Goal: Task Accomplishment & Management: Complete application form

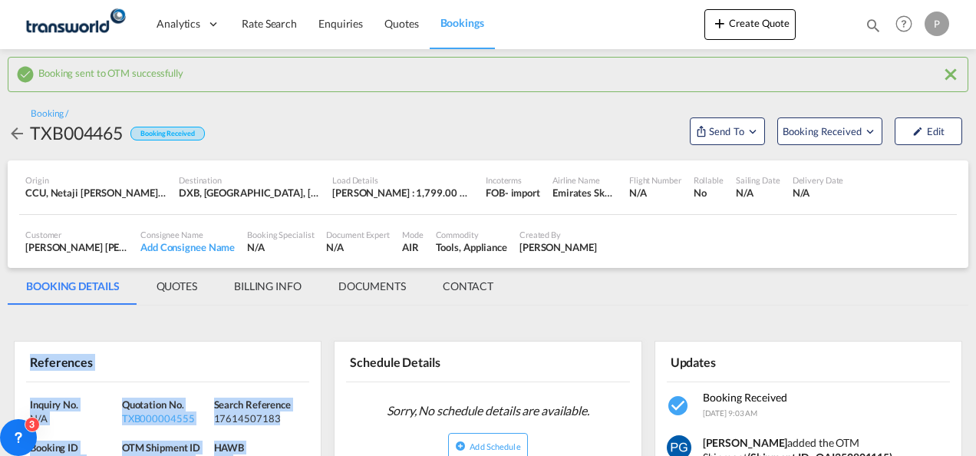
scroll to position [165, 0]
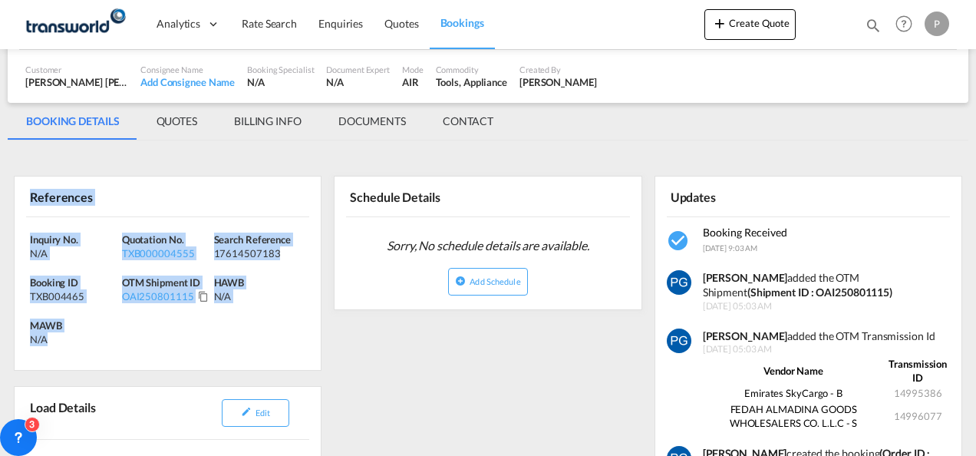
click at [720, 38] on button "Create Quote" at bounding box center [749, 24] width 91 height 31
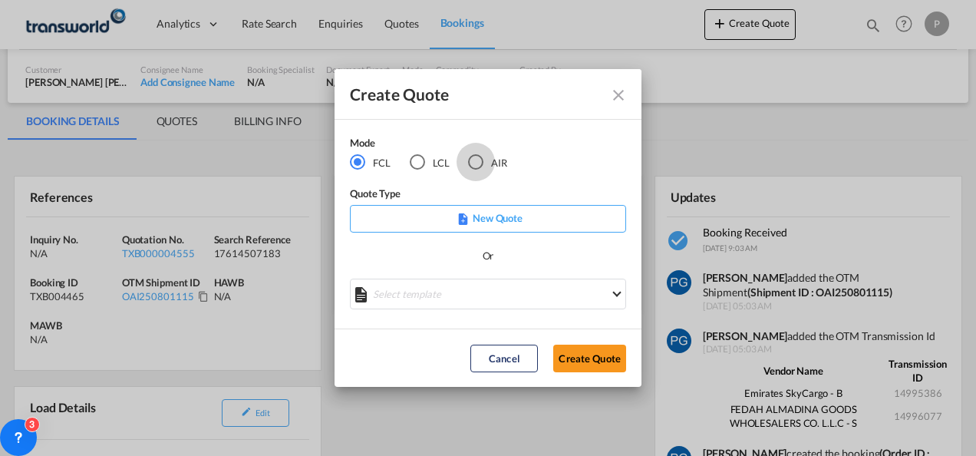
click at [476, 167] on div "AIR" at bounding box center [475, 161] width 15 height 15
click at [583, 351] on button "Create Quote" at bounding box center [589, 358] width 73 height 28
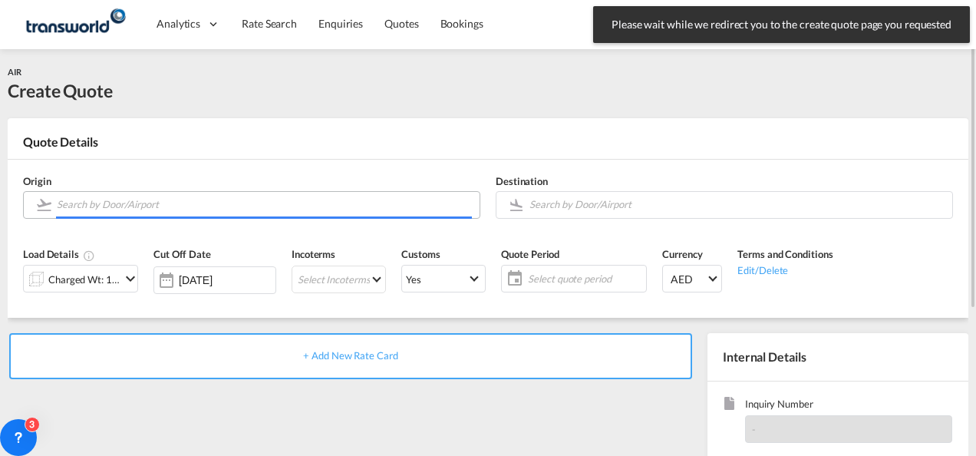
click at [198, 209] on input "Search by Door/Airport" at bounding box center [264, 204] width 415 height 27
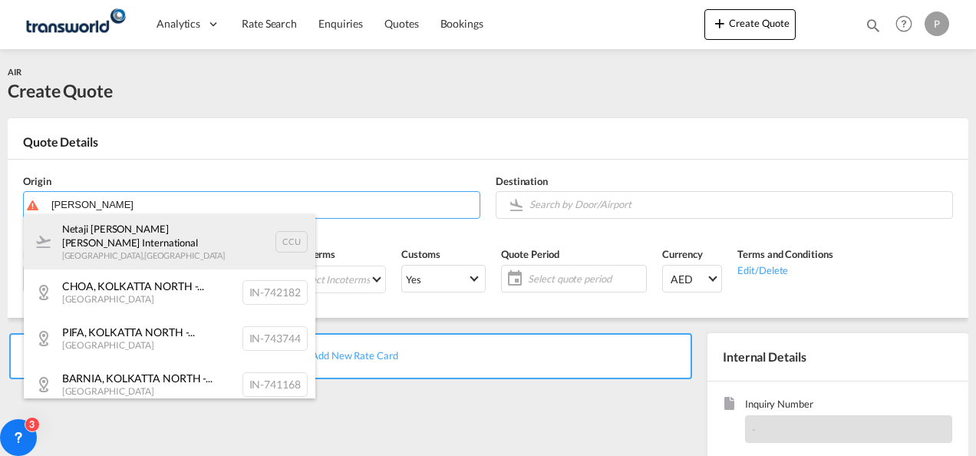
click at [150, 243] on div "Netaji [PERSON_NAME] [PERSON_NAME] International [GEOGRAPHIC_DATA] , [GEOGRAPHI…" at bounding box center [170, 241] width 292 height 55
type input "Netaji [PERSON_NAME] [PERSON_NAME] International, [GEOGRAPHIC_DATA], CCU"
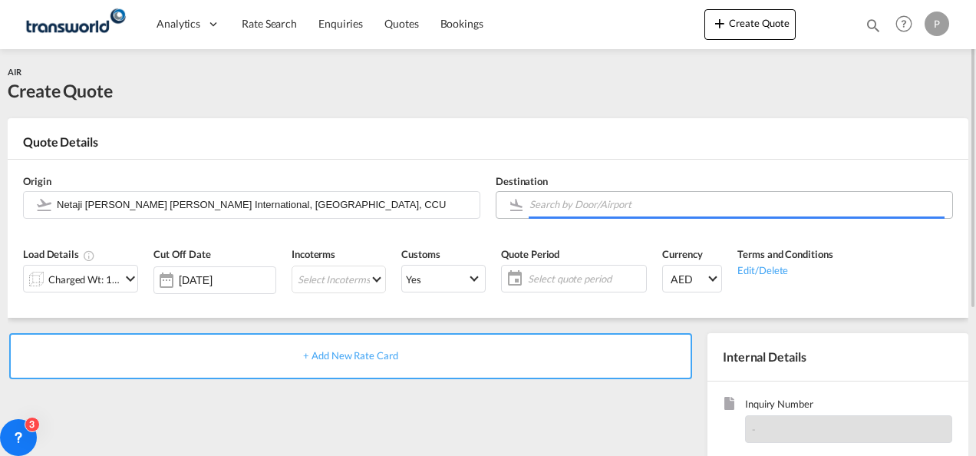
click at [588, 201] on body "Analytics Dashboard Rate Search Enquiries Quotes Bookings" at bounding box center [488, 228] width 976 height 456
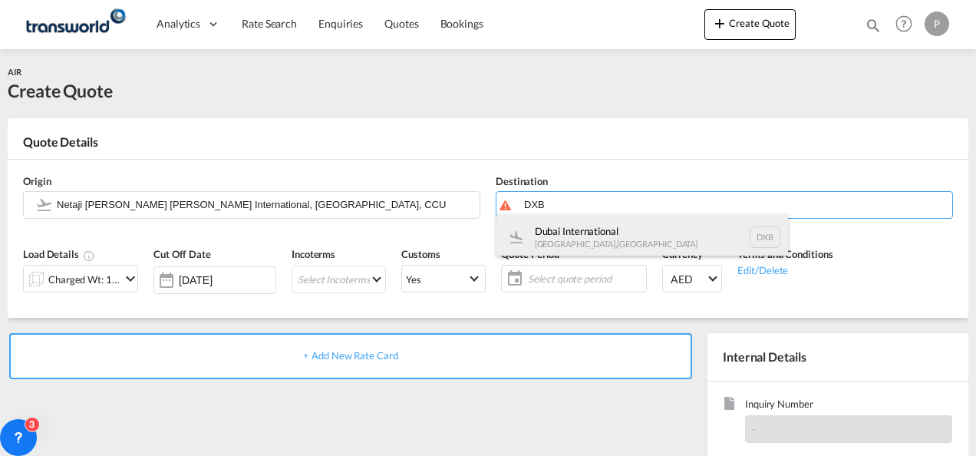
click at [594, 230] on div "Dubai International [GEOGRAPHIC_DATA] , [GEOGRAPHIC_DATA] DXB" at bounding box center [642, 237] width 292 height 46
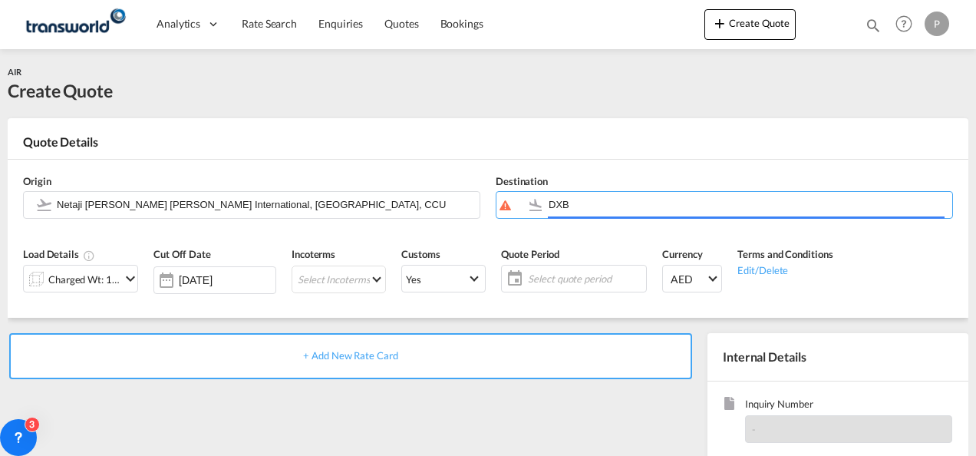
type input "Dubai International, [GEOGRAPHIC_DATA], DXB"
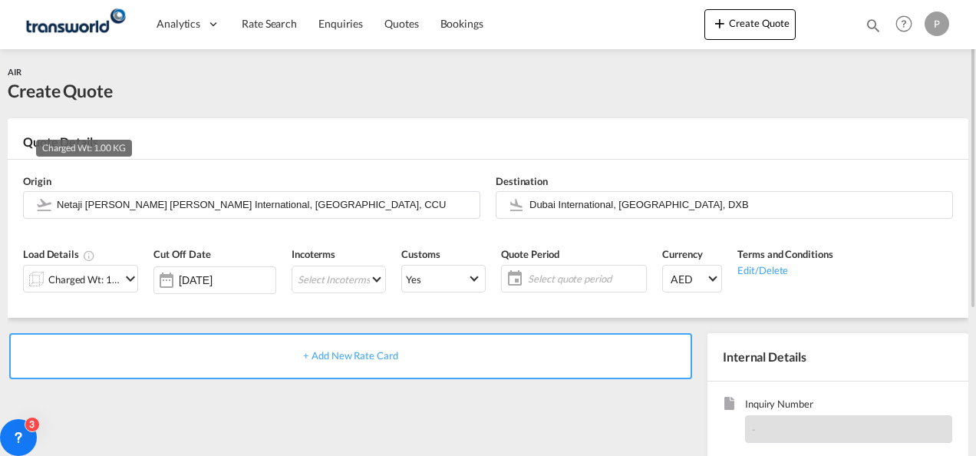
click at [101, 279] on div "Charged Wt: 1.00 KG" at bounding box center [84, 279] width 72 height 21
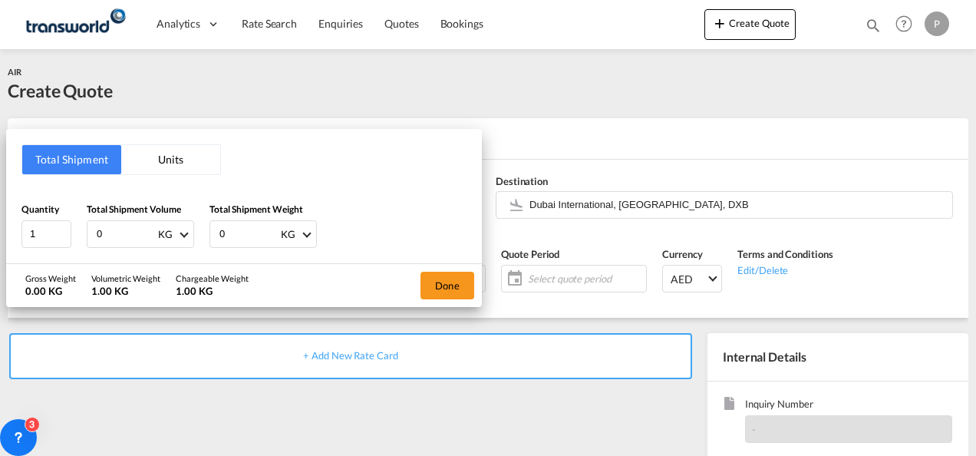
click at [121, 232] on input "0" at bounding box center [125, 234] width 61 height 26
type input "900"
click at [251, 234] on input "0" at bounding box center [248, 234] width 61 height 26
type input "660"
click at [454, 284] on button "Done" at bounding box center [447, 286] width 54 height 28
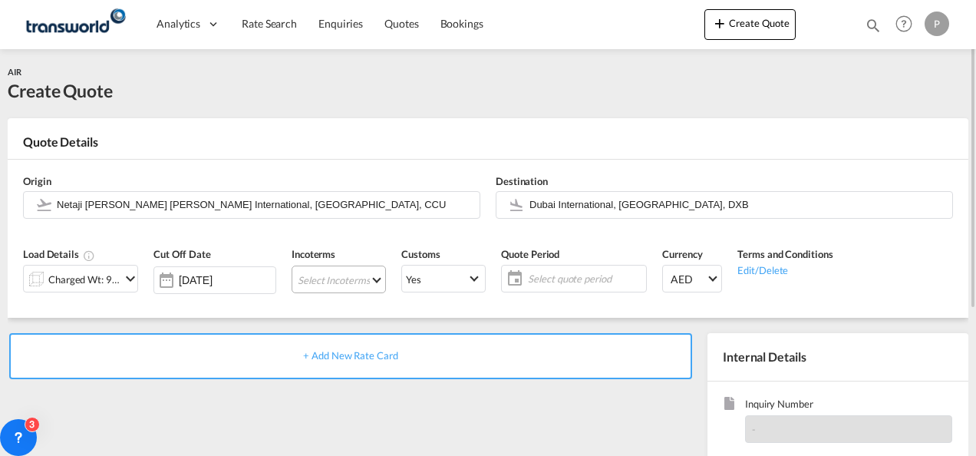
click at [334, 277] on md-select "Select Incoterms CIP - import Carriage and Insurance Paid to CIF - import Cost,…" at bounding box center [339, 279] width 94 height 28
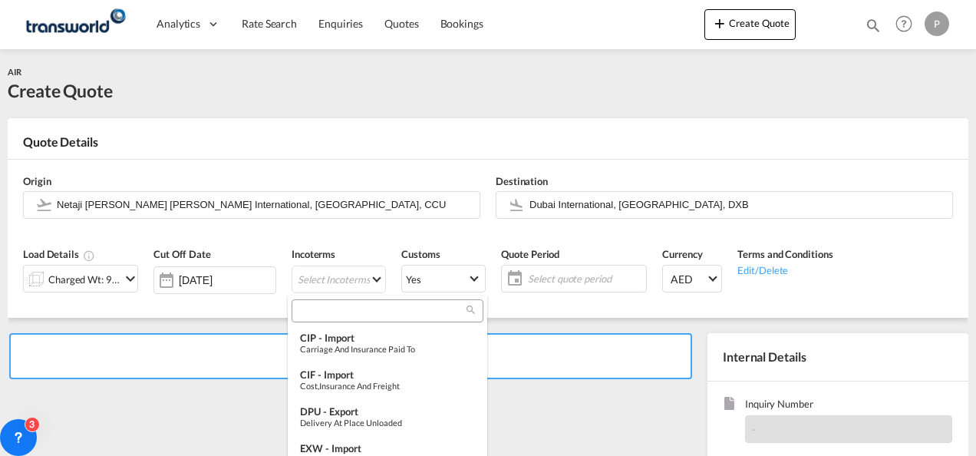
click at [344, 313] on input "search" at bounding box center [381, 311] width 170 height 14
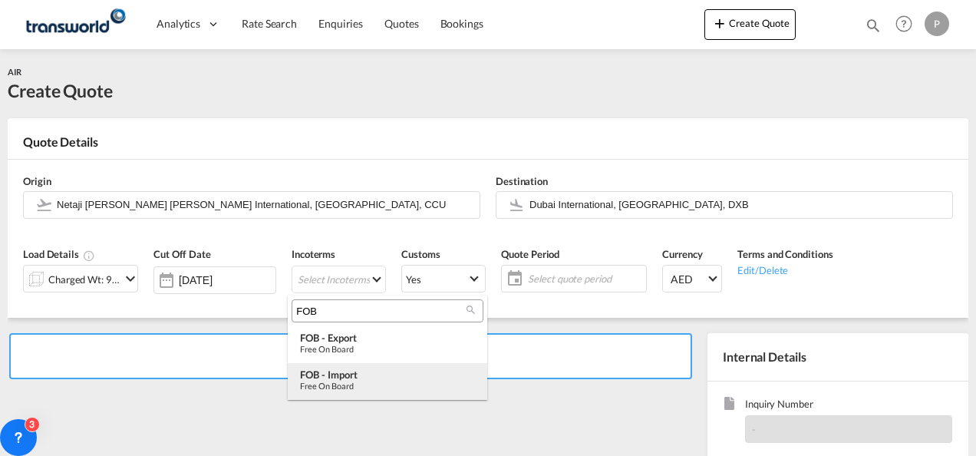
type input "FOB"
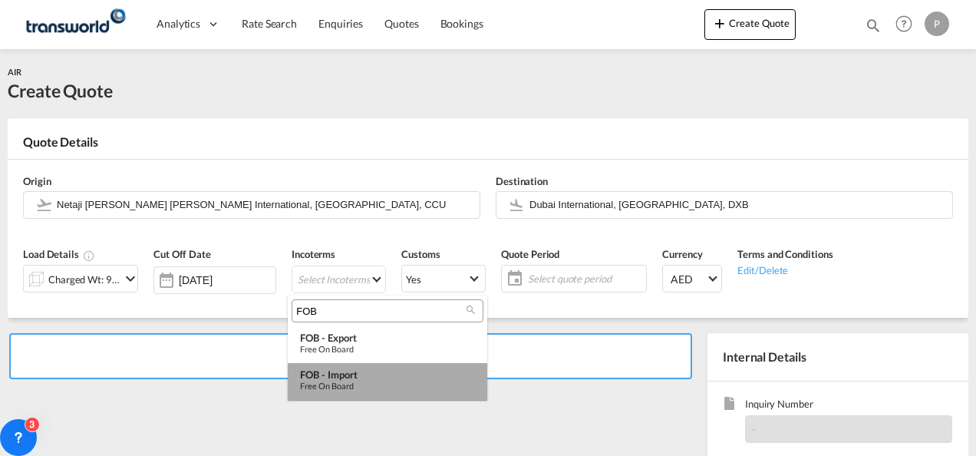
click at [350, 379] on div "FOB - import" at bounding box center [387, 374] width 175 height 12
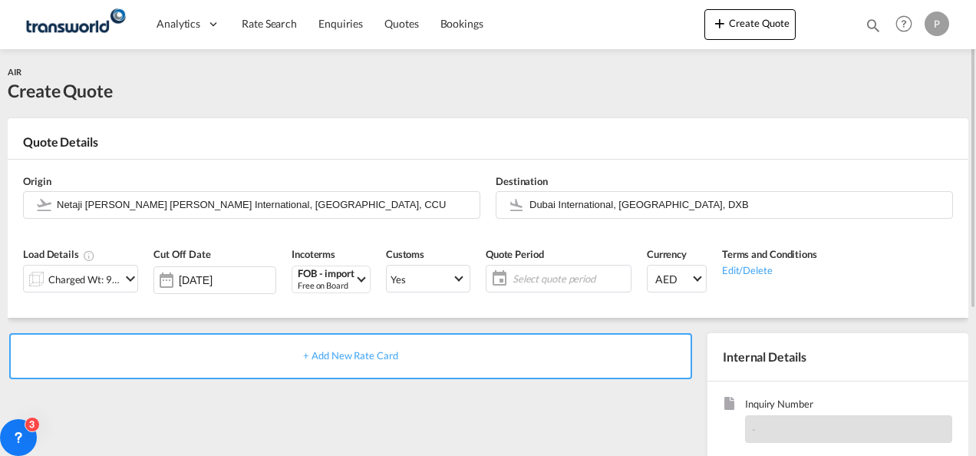
click at [526, 277] on span "Select quote period" at bounding box center [569, 279] width 114 height 14
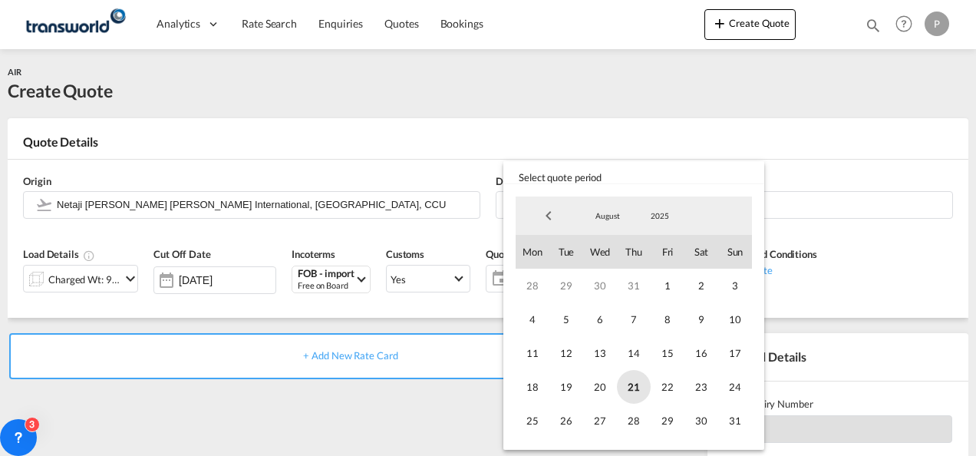
click at [628, 386] on span "21" at bounding box center [634, 387] width 34 height 34
click at [740, 423] on span "31" at bounding box center [735, 421] width 34 height 34
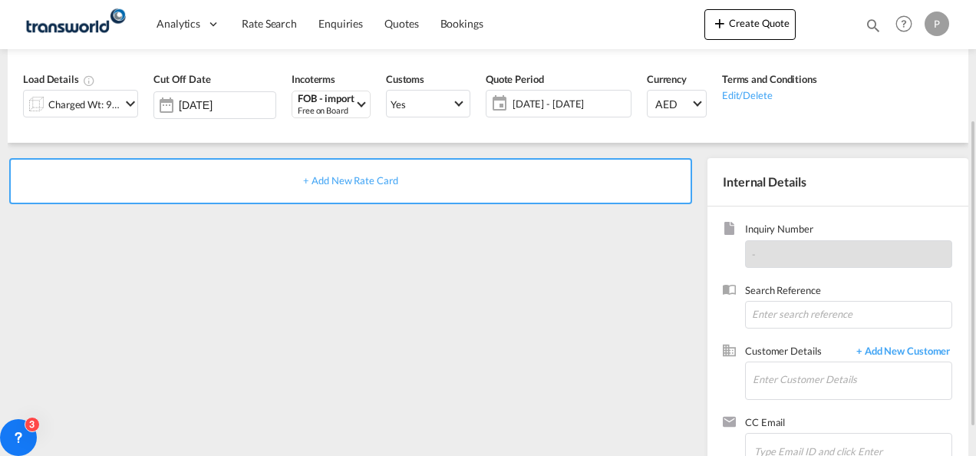
scroll to position [188, 0]
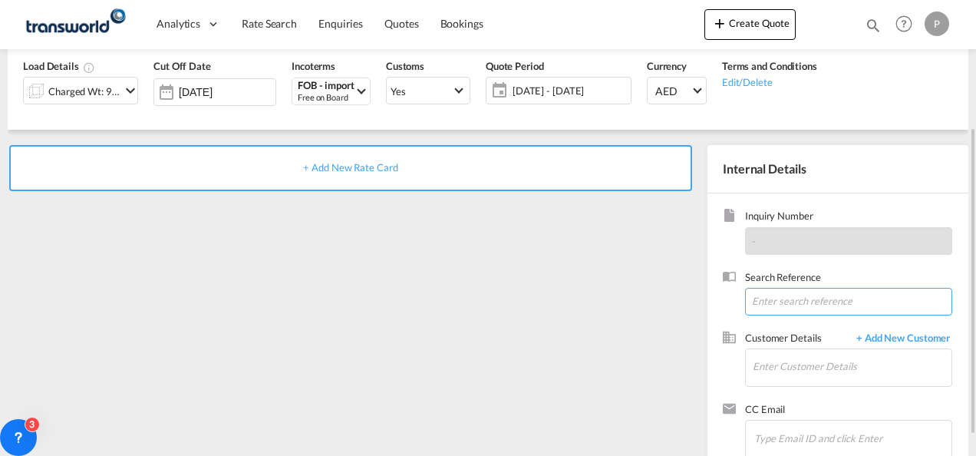
click at [776, 295] on input at bounding box center [848, 302] width 207 height 28
click at [774, 353] on input "Enter Customer Details" at bounding box center [852, 366] width 199 height 35
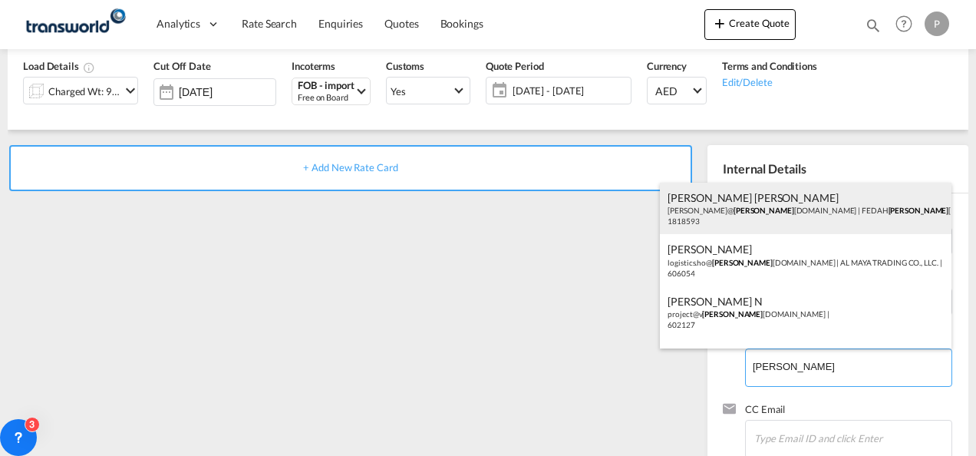
click at [746, 223] on div "[PERSON_NAME] [PERSON_NAME] [PERSON_NAME]@ [PERSON_NAME] [DOMAIN_NAME] | FEDAH …" at bounding box center [806, 209] width 292 height 52
type input "FEDAH ALMADINA GOODS WHOLESALERS CO. L.L.C, [PERSON_NAME] [PERSON_NAME], [PERSO…"
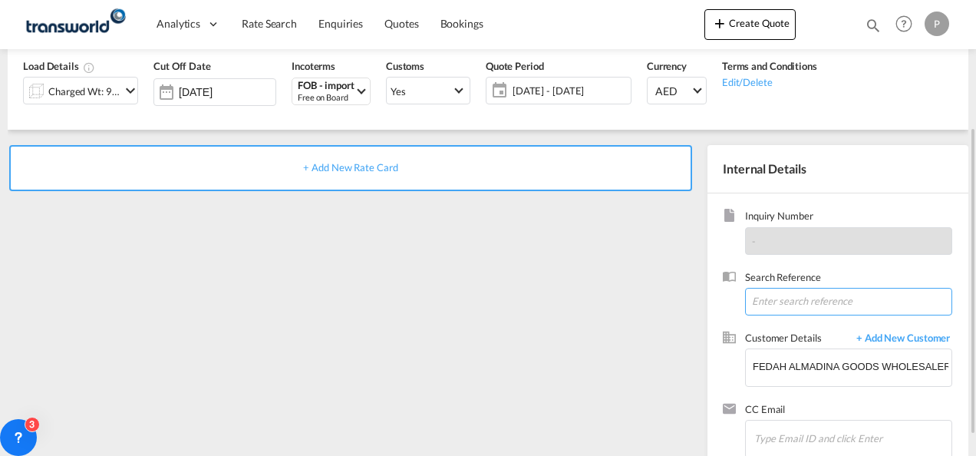
click at [769, 301] on input at bounding box center [848, 302] width 207 height 28
paste input "17614507146"
type input "17614507146"
click at [318, 164] on span "+ Add New Rate Card" at bounding box center [350, 167] width 94 height 12
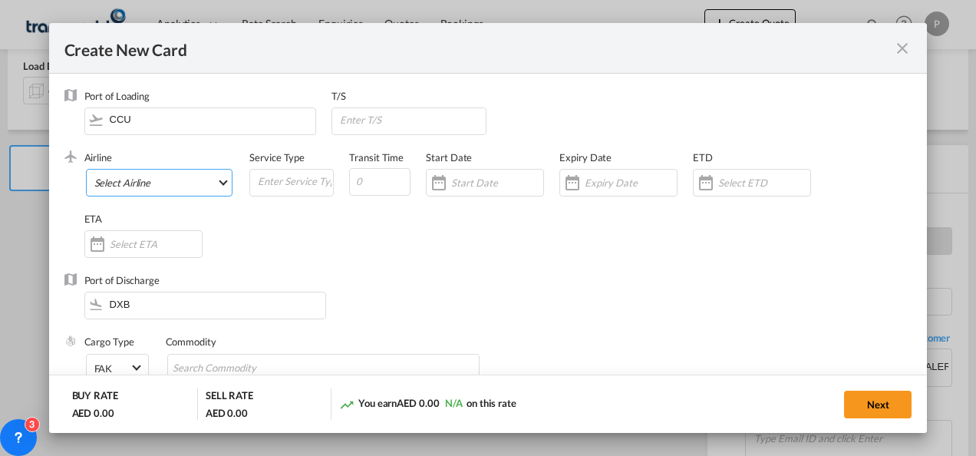
click at [172, 183] on md-select "Select Airline AIR EXPRESS S.A. (1166- / -) CMA CGM Air Cargo (1140-2C / -) DDW…" at bounding box center [159, 183] width 147 height 28
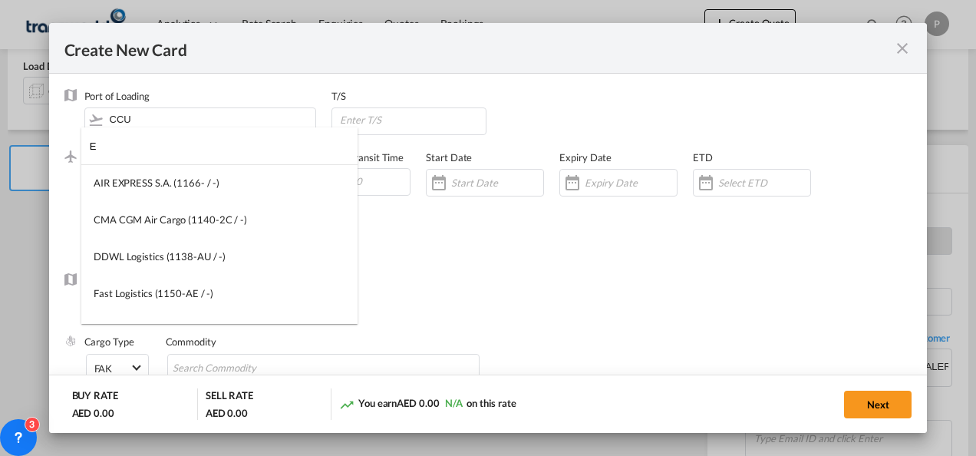
click at [170, 140] on input "E" at bounding box center [224, 145] width 268 height 37
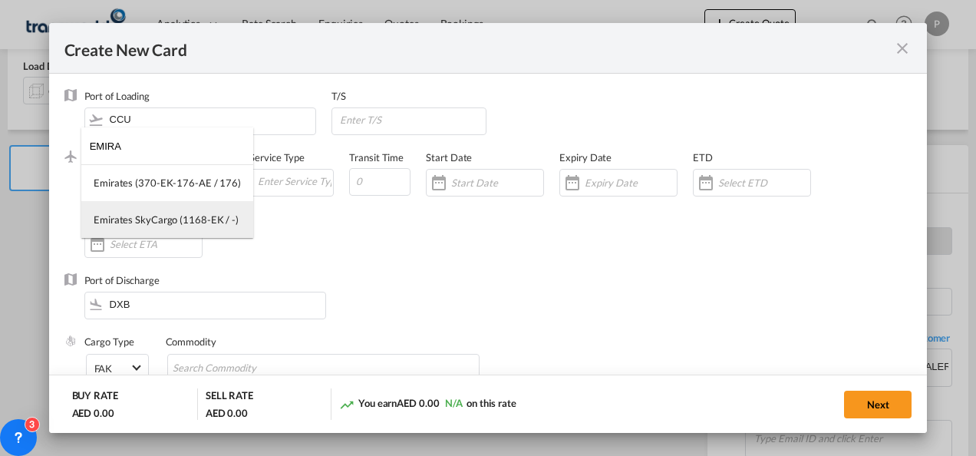
type input "EMIRA"
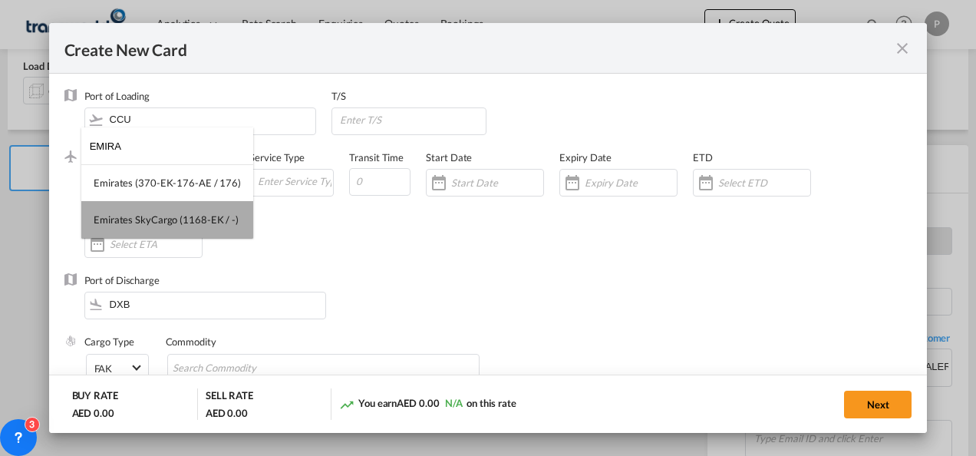
click at [170, 218] on div "Emirates SkyCargo (1168-EK / -)" at bounding box center [166, 220] width 145 height 14
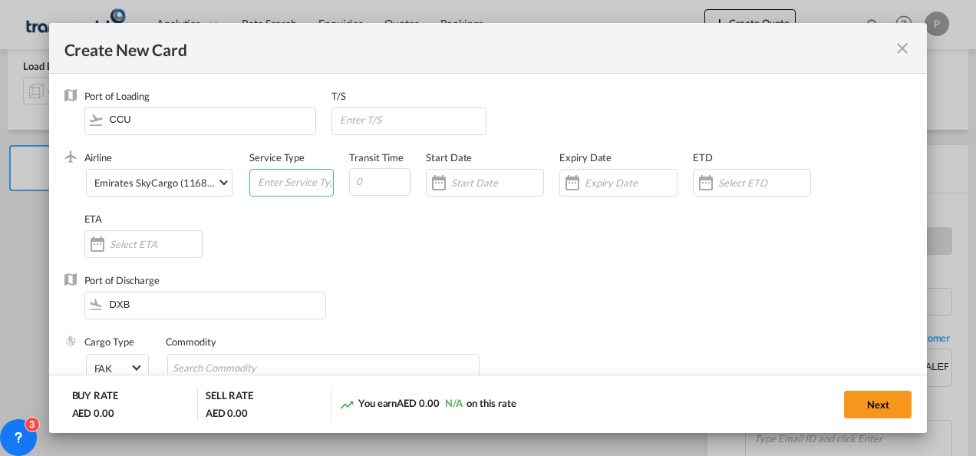
click at [267, 178] on input "Create New Card ..." at bounding box center [294, 181] width 77 height 23
type input "FOB IMPORT"
click at [620, 176] on input "Create New Card ..." at bounding box center [631, 182] width 92 height 12
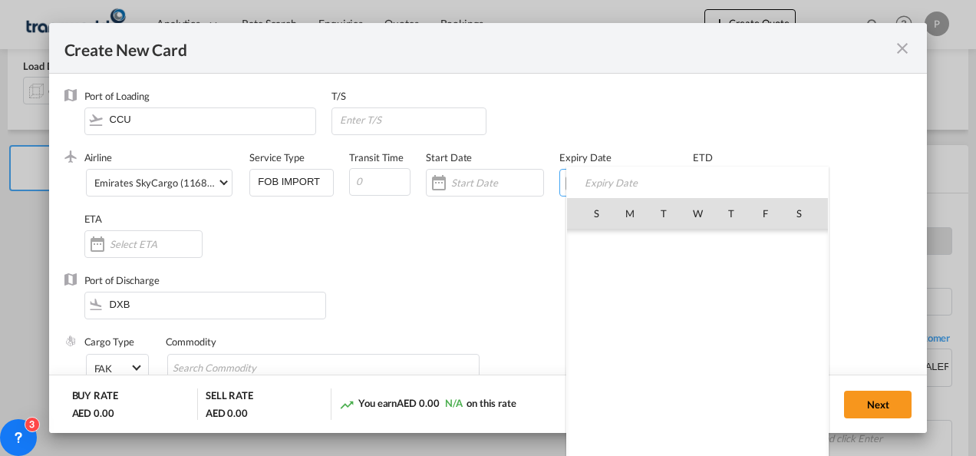
scroll to position [355156, 0]
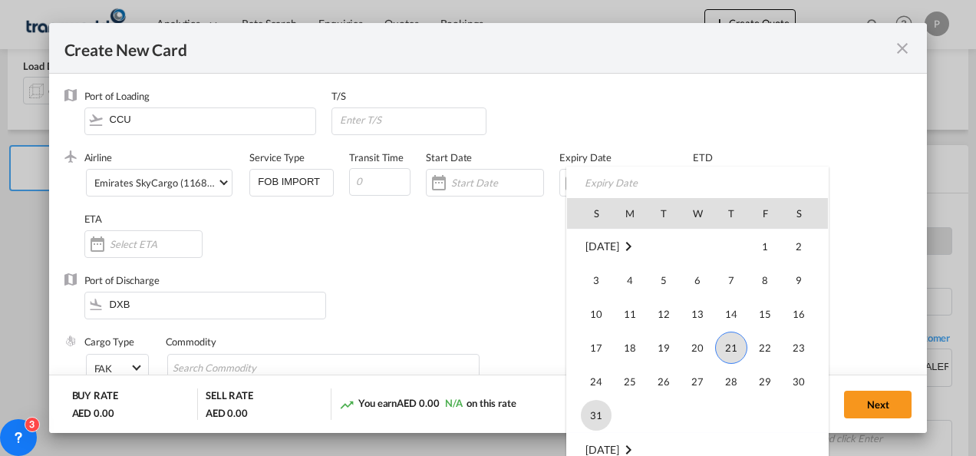
click at [598, 404] on span "31" at bounding box center [596, 415] width 31 height 31
type input "[DATE]"
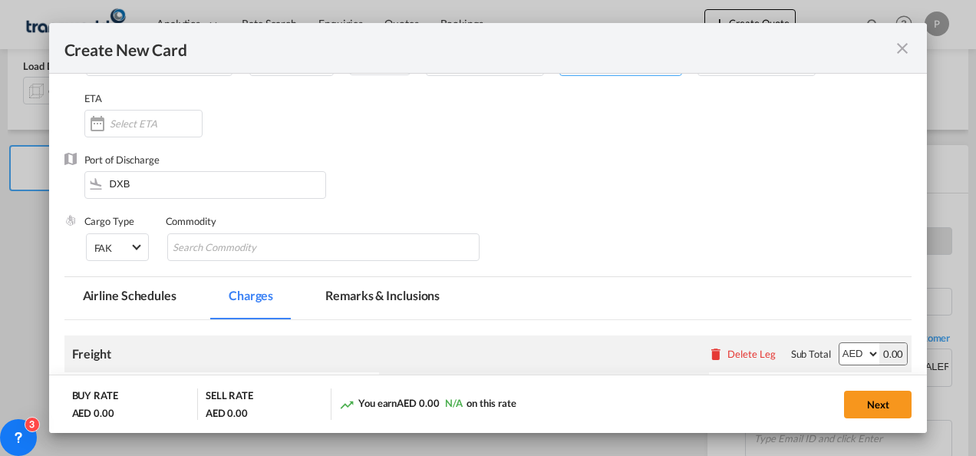
scroll to position [121, 0]
click at [307, 244] on md-chips-wrap "Chips container with autocompletion. Enter the text area, type text to search, …" at bounding box center [323, 246] width 313 height 28
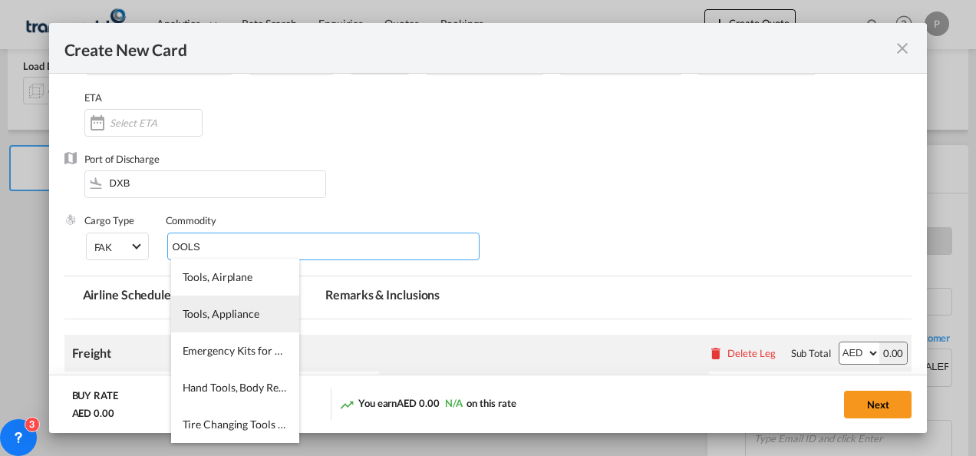
type input "OOLS"
click at [217, 310] on span "Tools, Appliance" at bounding box center [221, 313] width 77 height 13
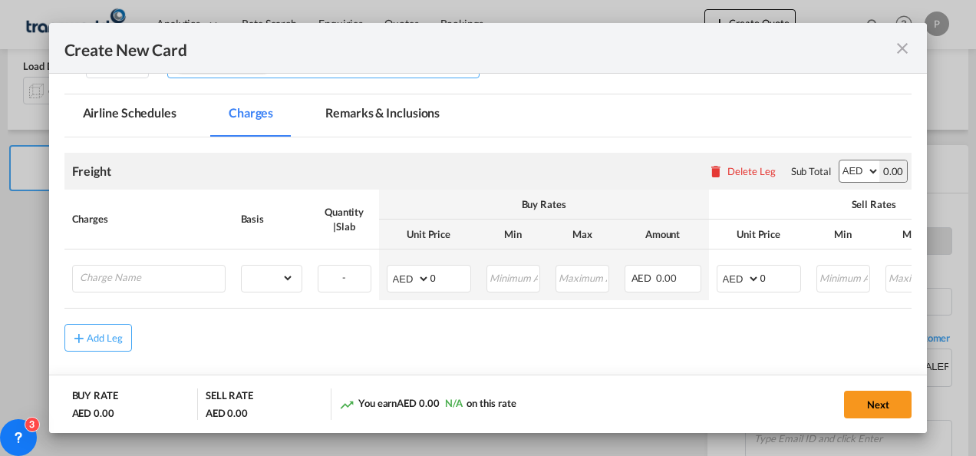
scroll to position [321, 0]
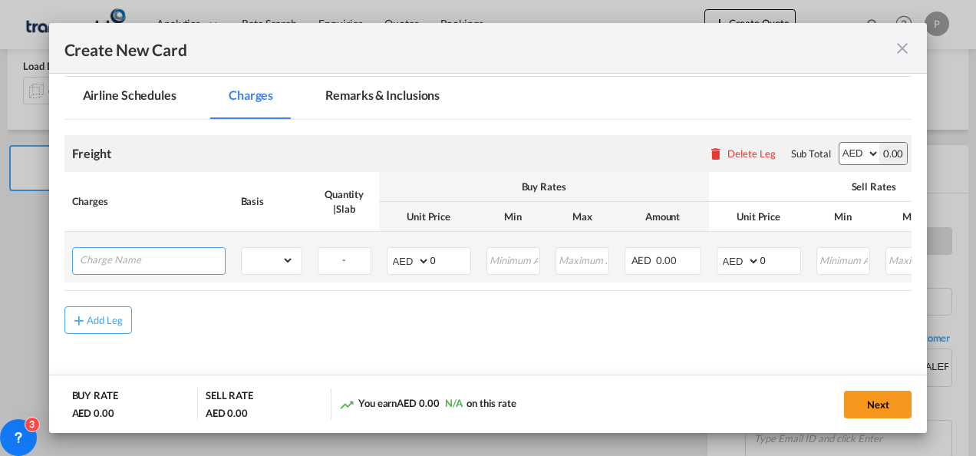
click at [167, 260] on input "Charge Name" at bounding box center [152, 259] width 145 height 23
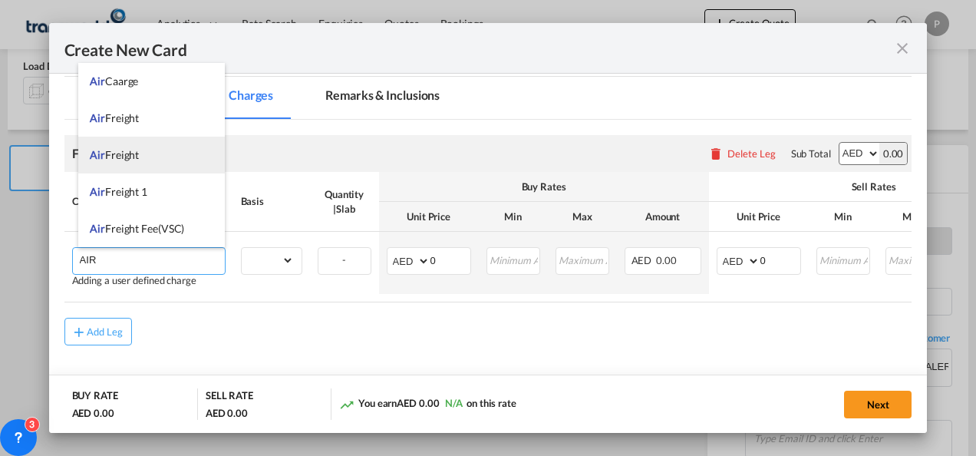
click at [118, 138] on li "Air Freight" at bounding box center [151, 155] width 147 height 37
type input "Air Freight"
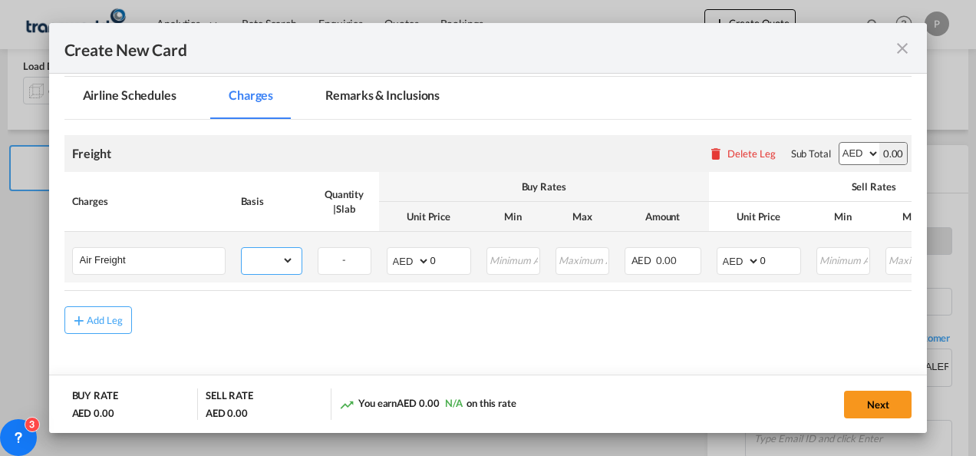
click at [272, 259] on select "gross_weight volumetric_weight per_shipment per_bl per_km % on air freight per_…" at bounding box center [268, 260] width 52 height 25
select select "per_shipment"
click at [242, 248] on select "gross_weight volumetric_weight per_shipment per_bl per_km % on air freight per_…" at bounding box center [268, 260] width 52 height 25
click at [400, 258] on select "AED AFN ALL AMD ANG AOA ARS AUD AWG AZN BAM BBD BDT BGN BHD BIF BMD BND [PERSON…" at bounding box center [410, 260] width 40 height 21
select select "string:USD"
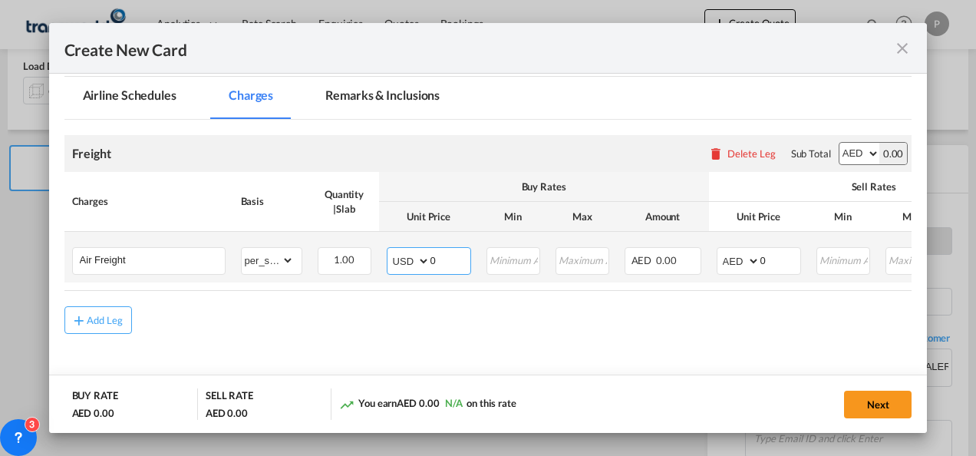
click at [390, 250] on select "AED AFN ALL AMD ANG AOA ARS AUD AWG AZN BAM BBD BDT BGN BHD BIF BMD BND [PERSON…" at bounding box center [410, 260] width 40 height 21
click at [448, 250] on input "0" at bounding box center [450, 259] width 40 height 23
type input "1023"
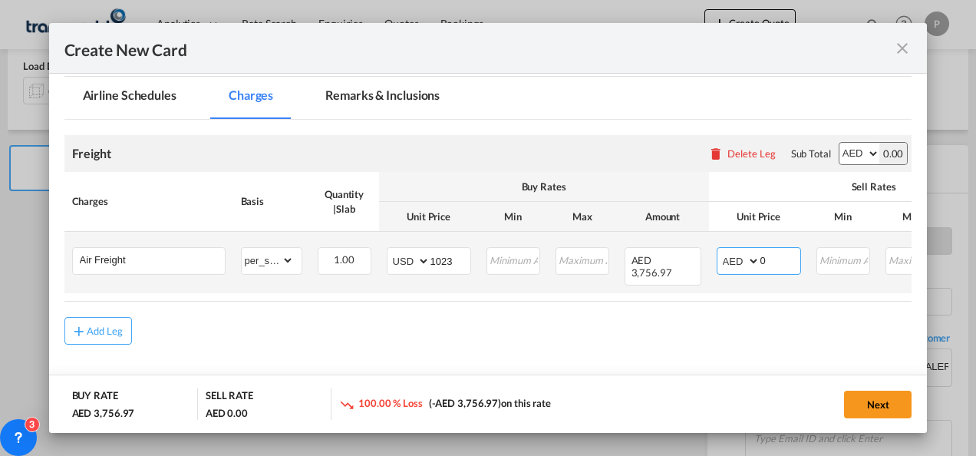
click at [727, 256] on select "AED AFN ALL AMD ANG AOA ARS AUD AWG AZN BAM BBD BDT BGN BHD BIF BMD BND [PERSON…" at bounding box center [740, 260] width 40 height 21
select select "string:USD"
click at [720, 250] on select "AED AFN ALL AMD ANG AOA ARS AUD AWG AZN BAM BBD BDT BGN BHD BIF BMD BND [PERSON…" at bounding box center [740, 260] width 40 height 21
click at [779, 255] on input "0" at bounding box center [780, 259] width 40 height 23
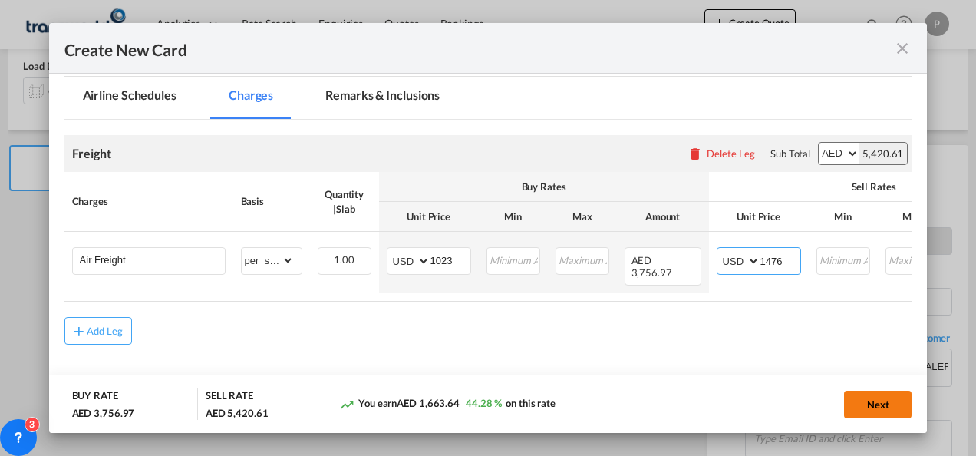
type input "1476"
click at [873, 400] on button "Next" at bounding box center [878, 404] width 68 height 28
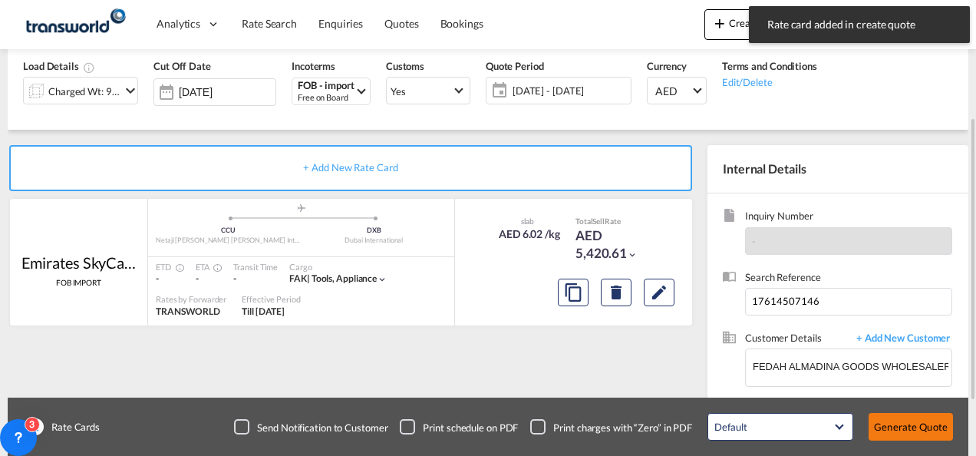
click at [893, 422] on button "Generate Quote" at bounding box center [910, 427] width 84 height 28
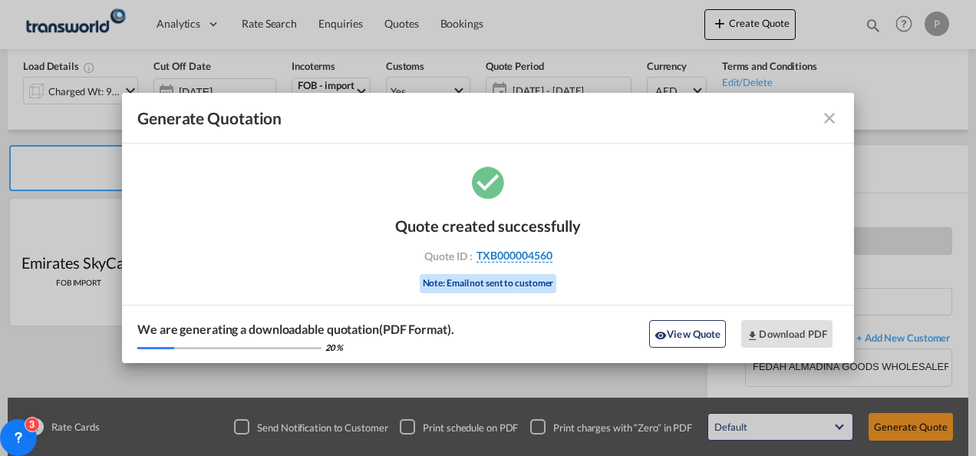
click at [520, 254] on span "TXB000004560" at bounding box center [514, 256] width 76 height 14
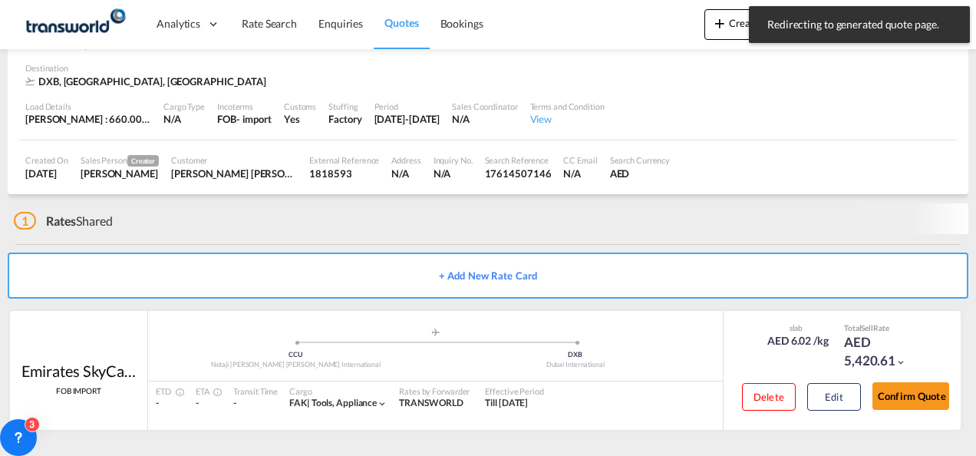
scroll to position [94, 0]
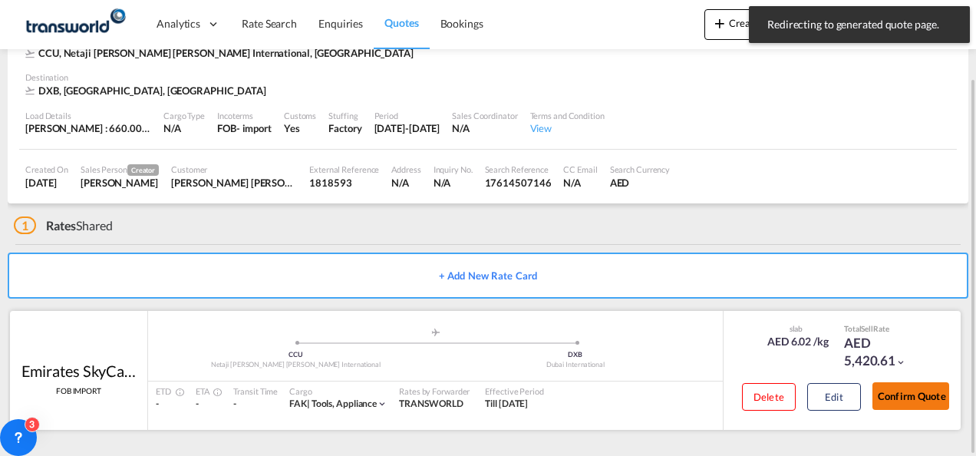
click at [917, 394] on button "Confirm Quote" at bounding box center [910, 396] width 77 height 28
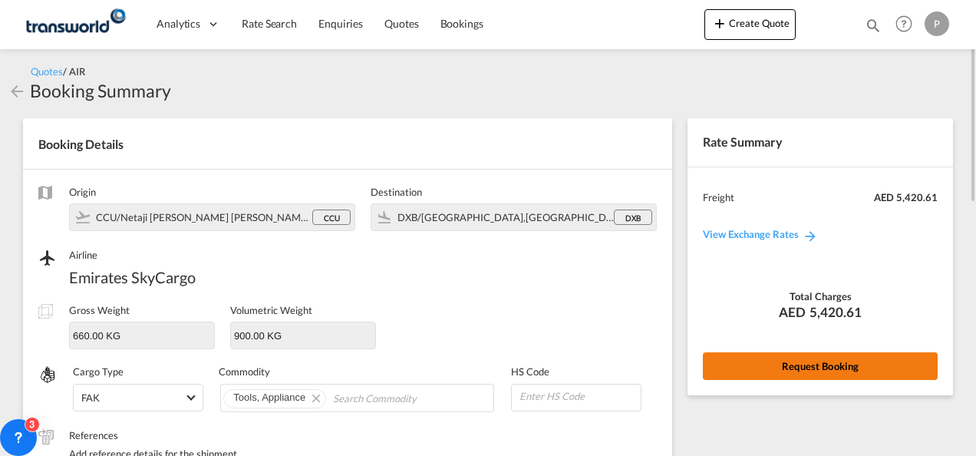
click at [818, 365] on button "Request Booking" at bounding box center [820, 366] width 235 height 28
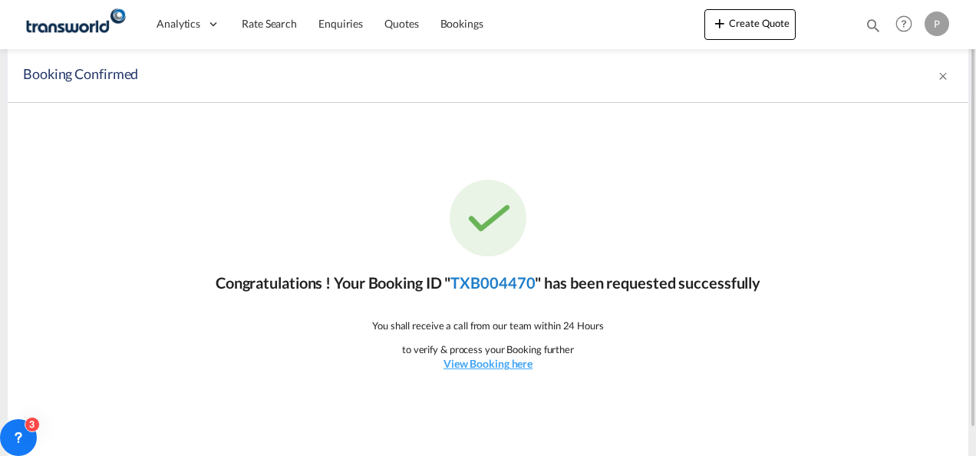
click at [502, 278] on link "TXB004470" at bounding box center [492, 282] width 84 height 18
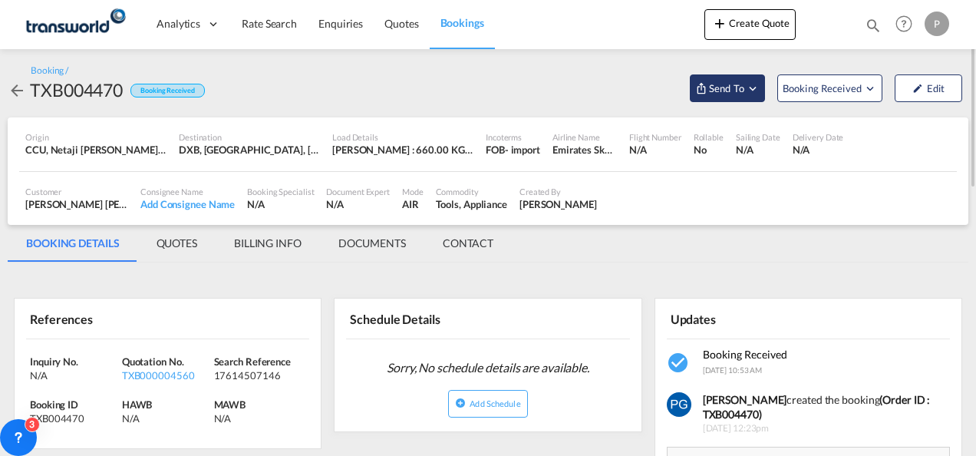
click at [737, 78] on button "Send To" at bounding box center [727, 88] width 75 height 28
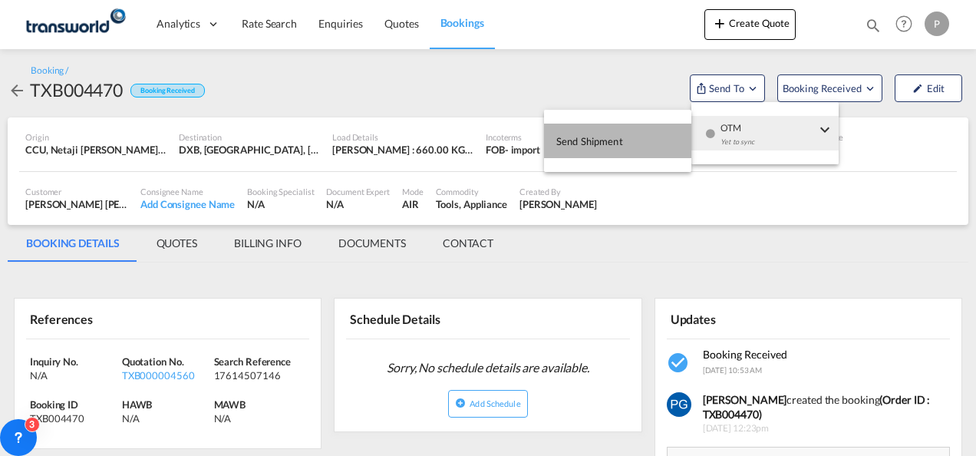
click at [638, 138] on button "Send Shipment" at bounding box center [617, 141] width 147 height 35
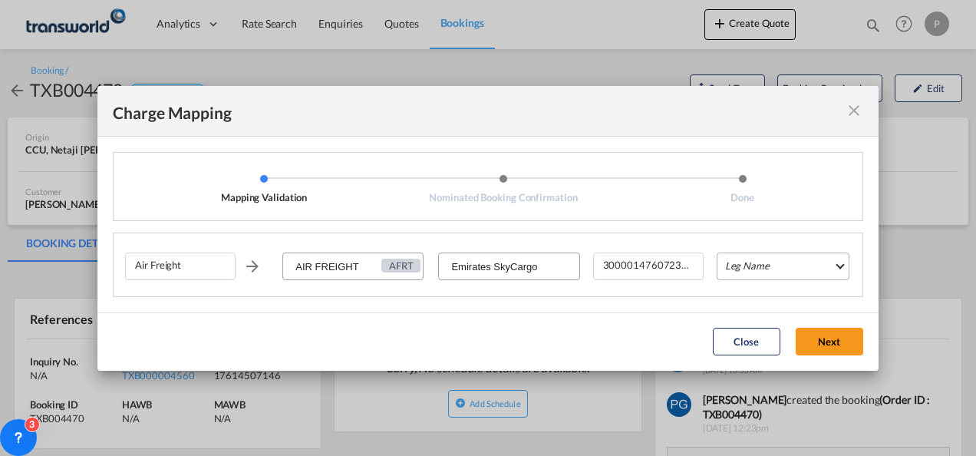
click at [745, 254] on md-select "Leg Name HANDLING ORIGIN HANDLING DESTINATION OTHERS TL PICK UP CUSTOMS ORIGIN …" at bounding box center [783, 266] width 133 height 28
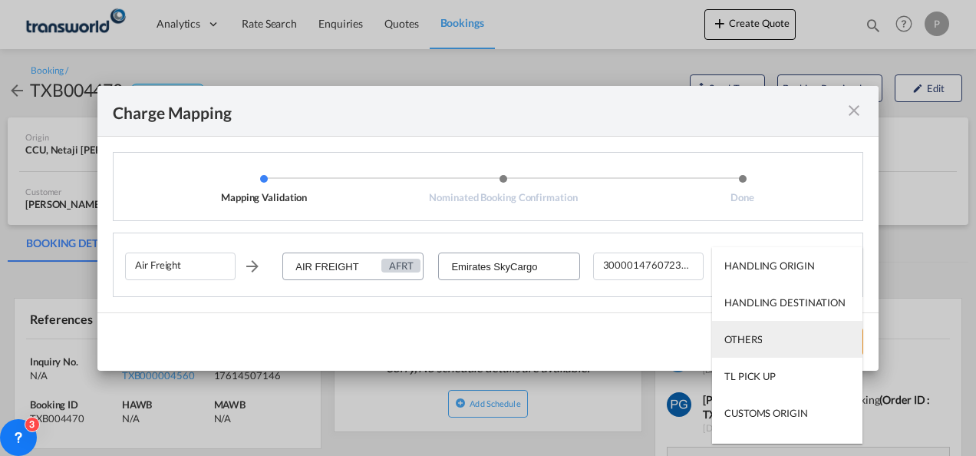
scroll to position [98, 0]
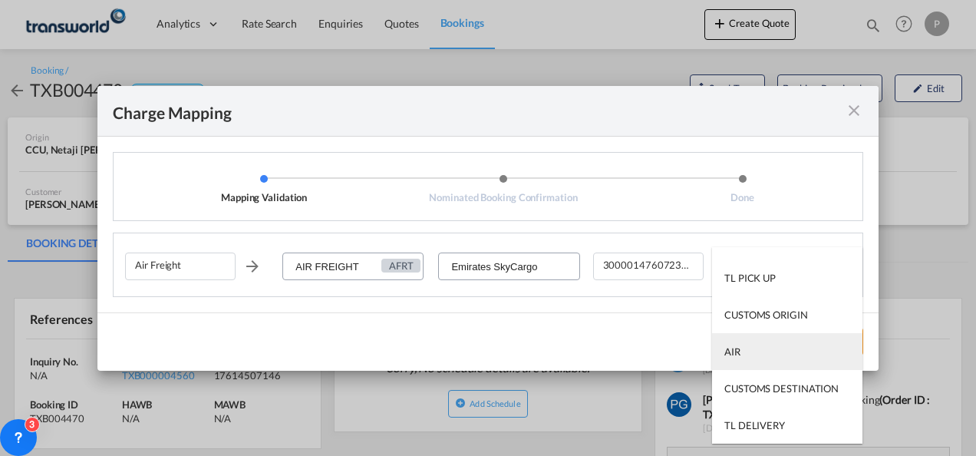
click at [749, 356] on md-option "AIR" at bounding box center [787, 351] width 150 height 37
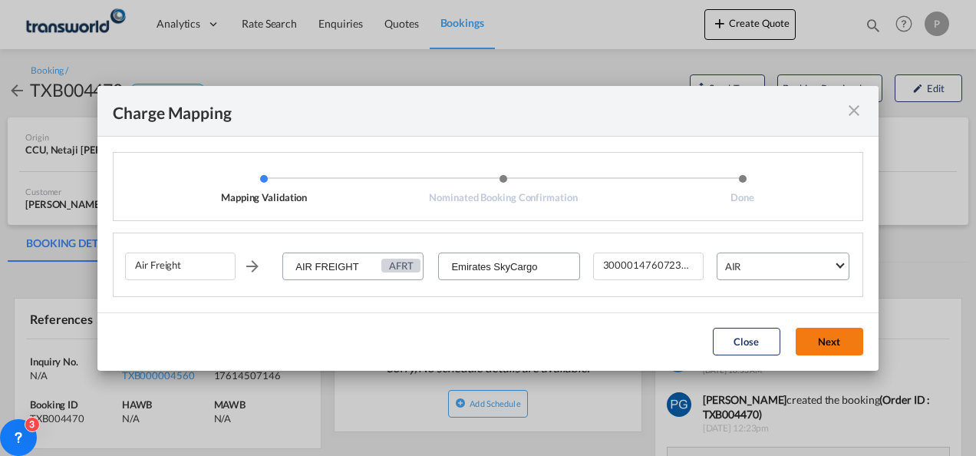
click at [827, 337] on button "Next" at bounding box center [830, 342] width 68 height 28
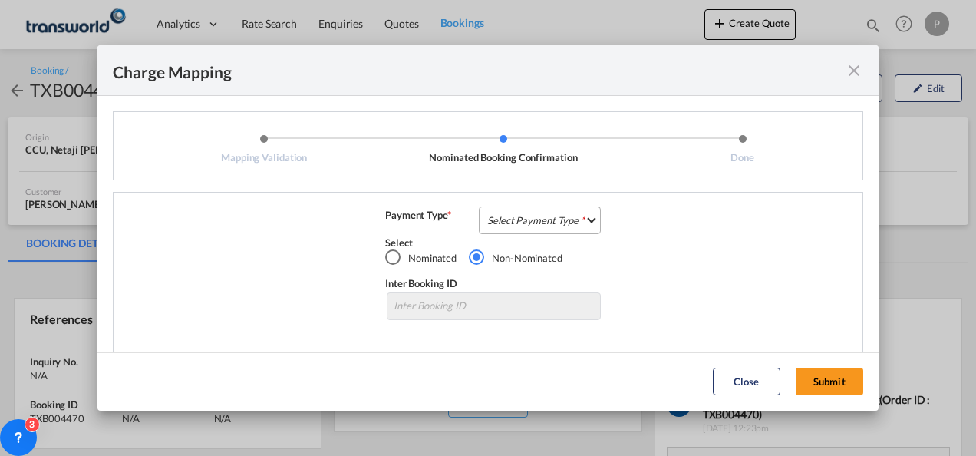
click at [509, 220] on md-select "Select Payment Type COLLECT PREPAID" at bounding box center [540, 220] width 122 height 28
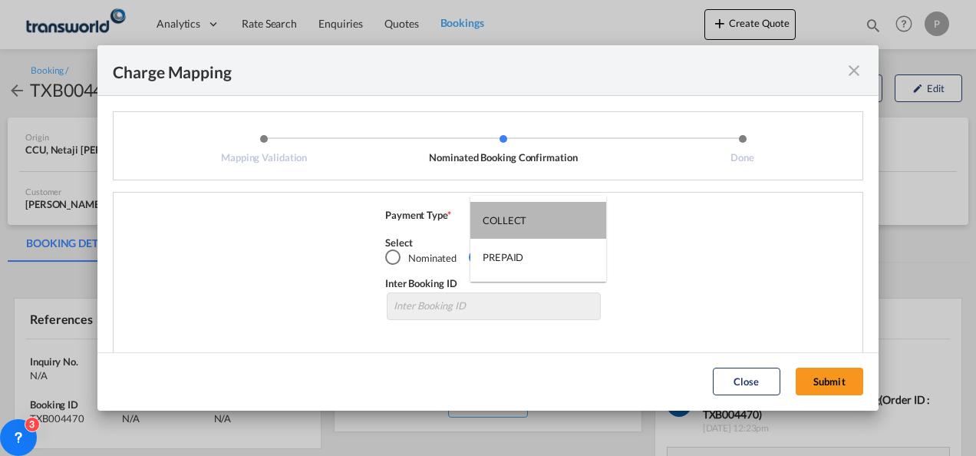
click at [509, 220] on div "COLLECT" at bounding box center [505, 220] width 44 height 14
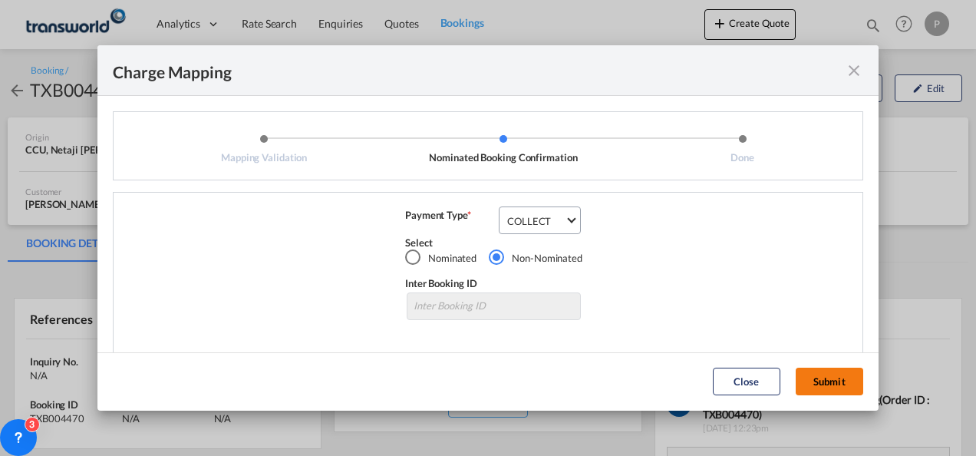
click at [822, 379] on button "Submit" at bounding box center [830, 381] width 68 height 28
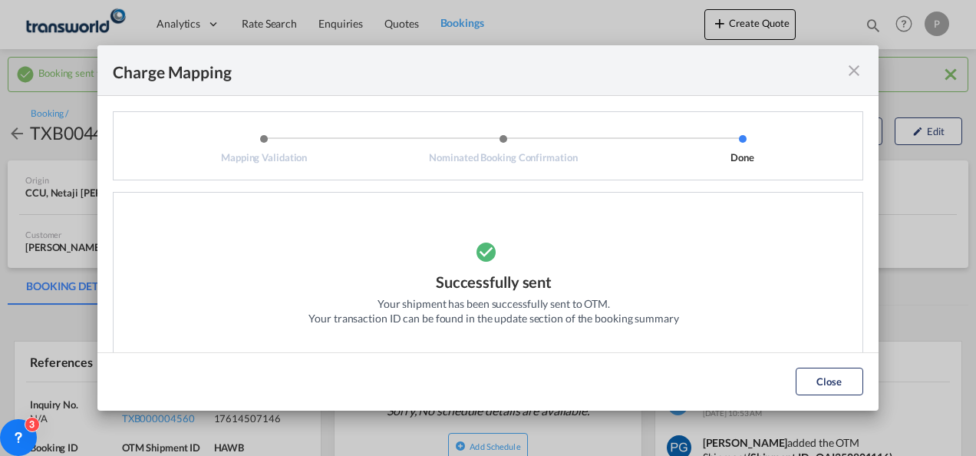
click at [850, 72] on md-icon "icon-close fg-AAA8AD cursor" at bounding box center [854, 70] width 18 height 18
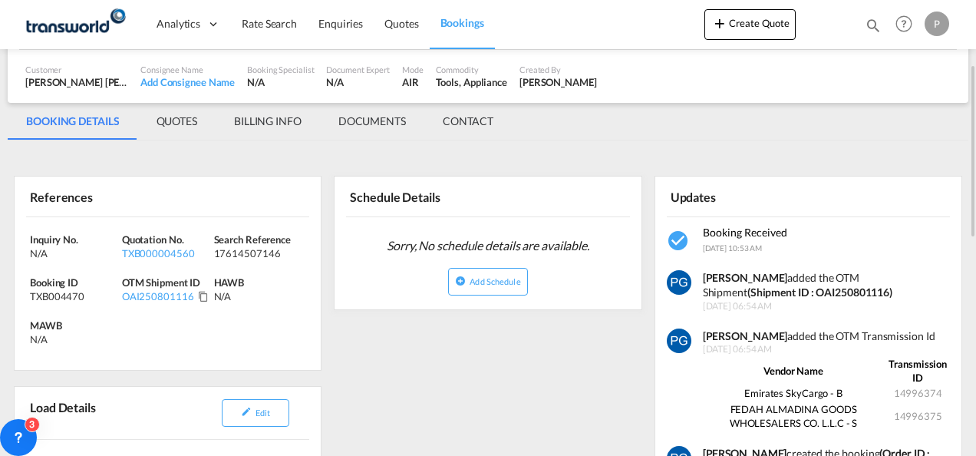
scroll to position [166, 0]
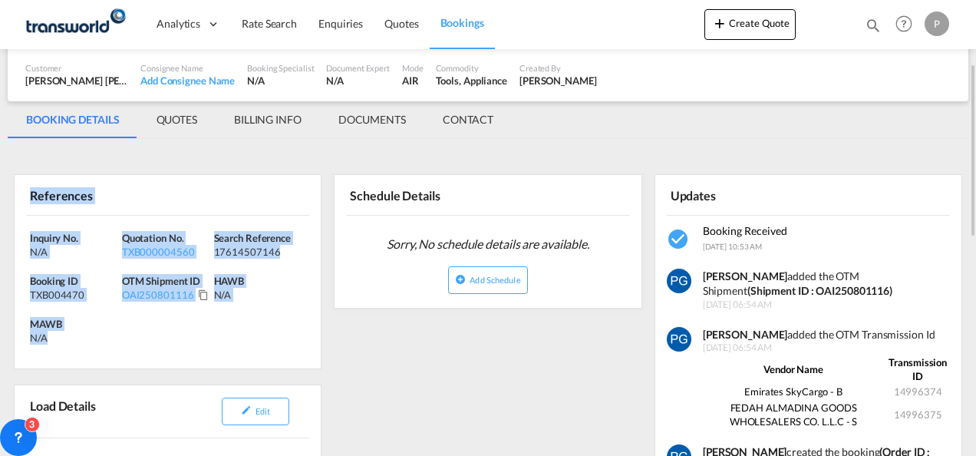
drag, startPoint x: 26, startPoint y: 192, endPoint x: 94, endPoint y: 335, distance: 158.9
click at [94, 335] on div "References Inquiry No. N/A Quotation No. TXB000004560 Search Reference 17614507…" at bounding box center [168, 271] width 308 height 195
copy div "References Inquiry No. N/A Quotation No. TXB000004560 Search Reference 17614507…"
